Goal: Transaction & Acquisition: Subscribe to service/newsletter

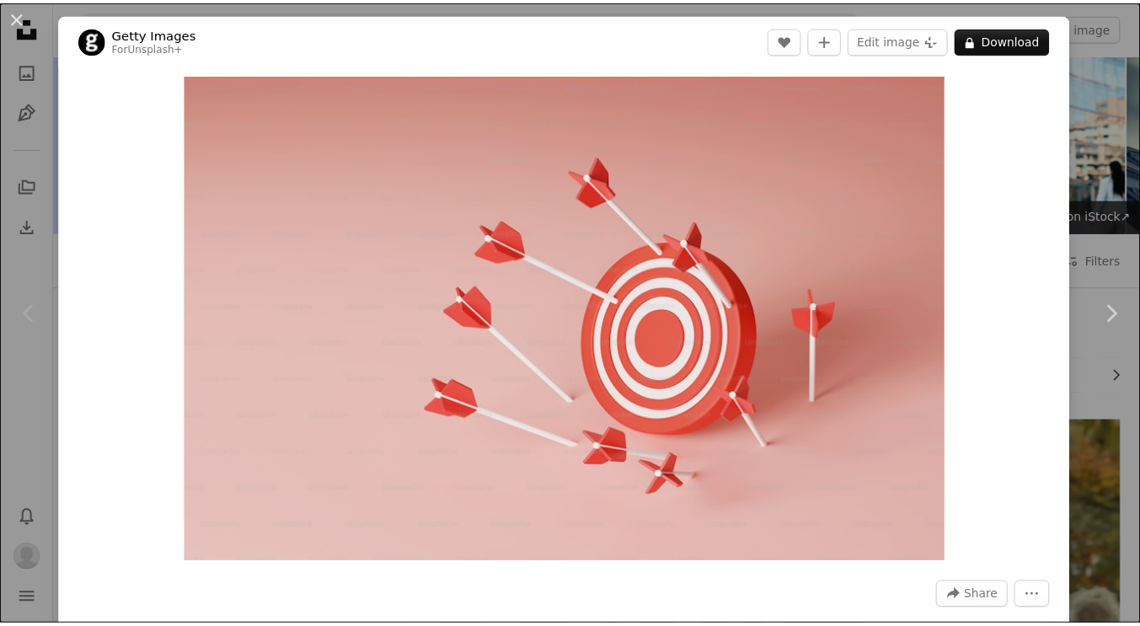
scroll to position [328, 0]
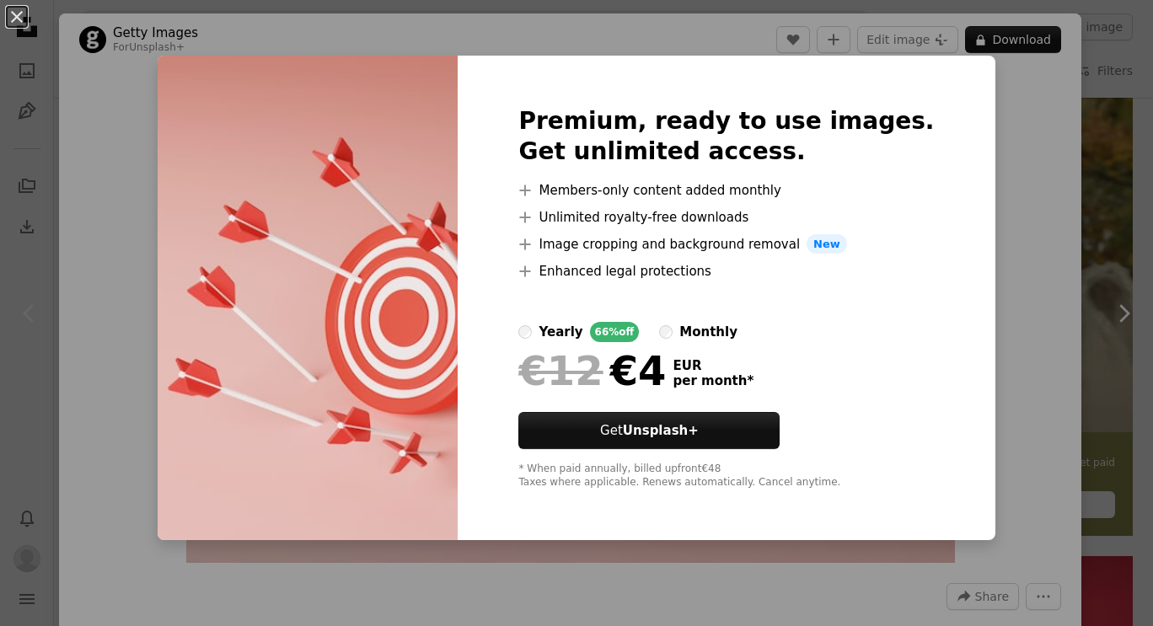
click at [1090, 136] on div "An X shape Premium, ready to use images. Get unlimited access. A plus sign Memb…" at bounding box center [576, 313] width 1153 height 626
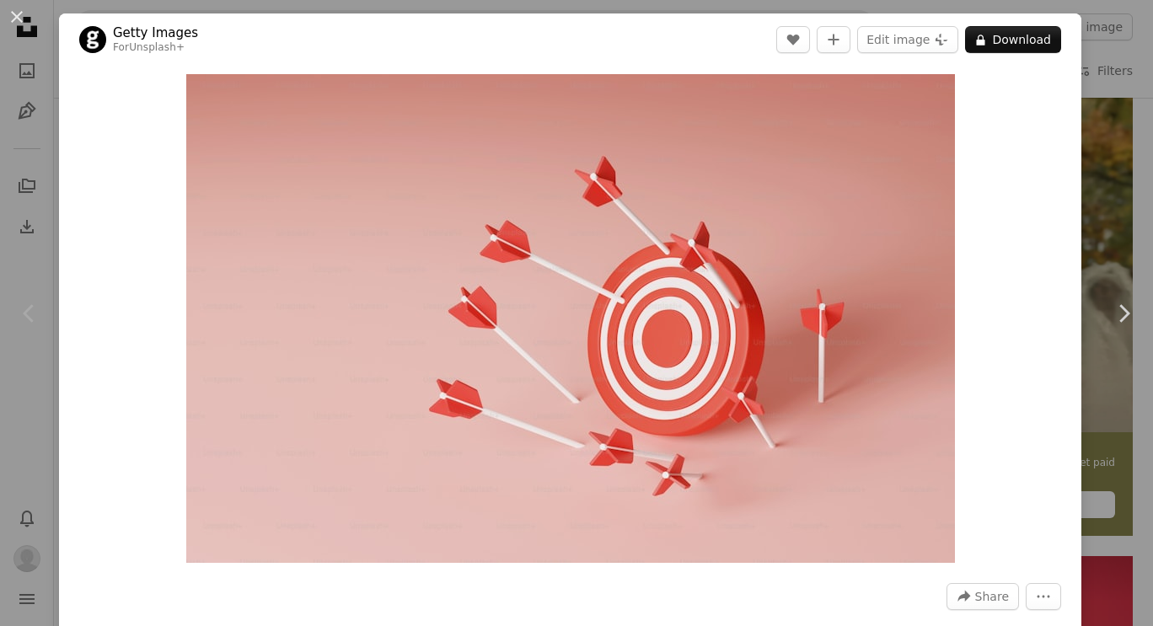
click at [38, 391] on div "Chevron left" at bounding box center [29, 314] width 59 height 162
click at [1093, 397] on div "An X shape Chevron left Chevron right Getty Images For Unsplash+ A heart A plus…" at bounding box center [576, 313] width 1153 height 626
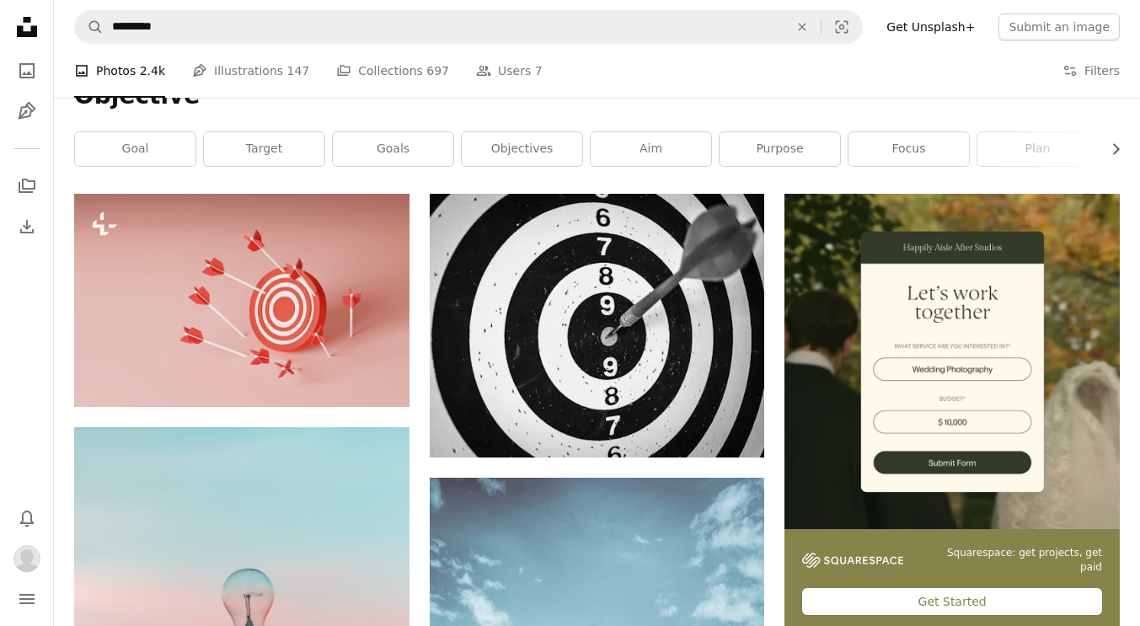
scroll to position [222, 0]
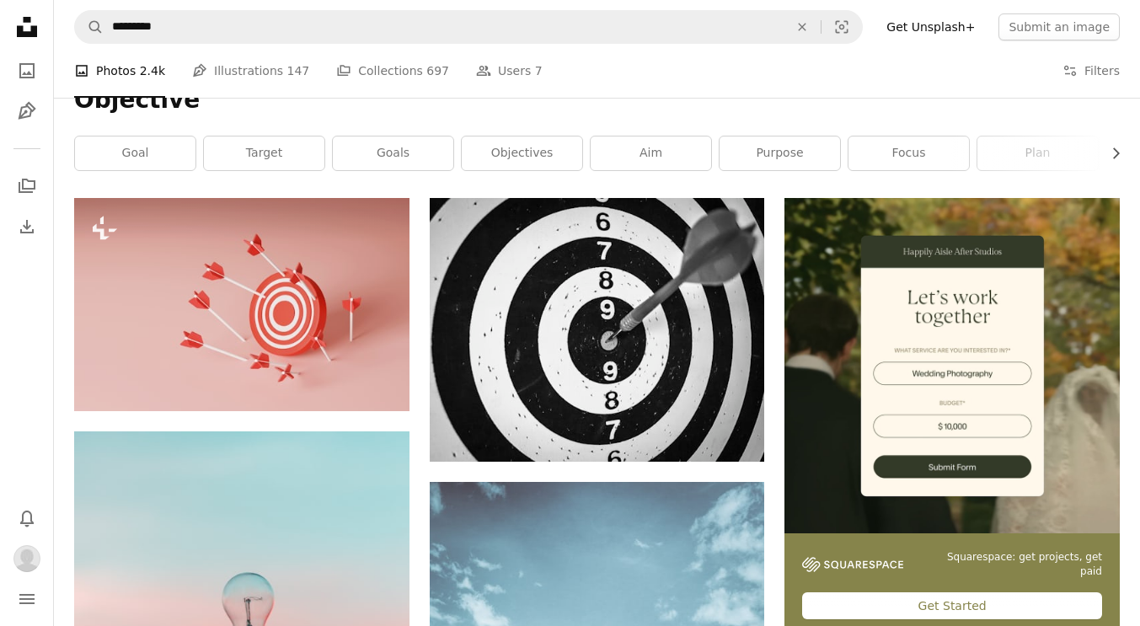
click at [24, 30] on icon "Unsplash logo Unsplash Home" at bounding box center [27, 27] width 34 height 34
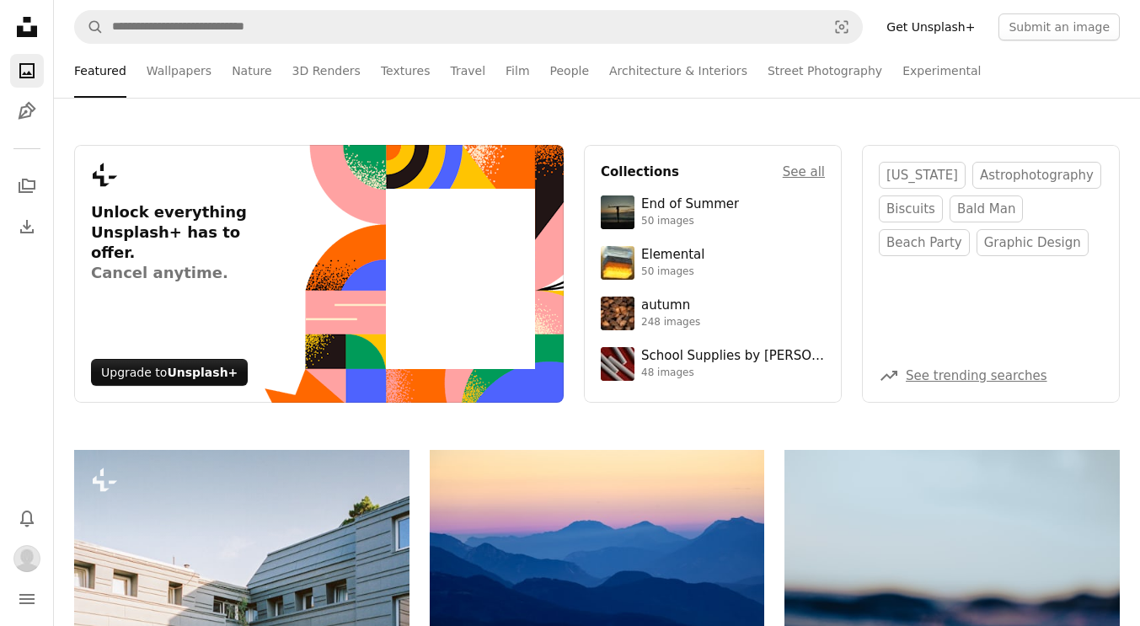
click at [919, 22] on link "Get Unsplash+" at bounding box center [930, 26] width 109 height 27
